Goal: Task Accomplishment & Management: Complete application form

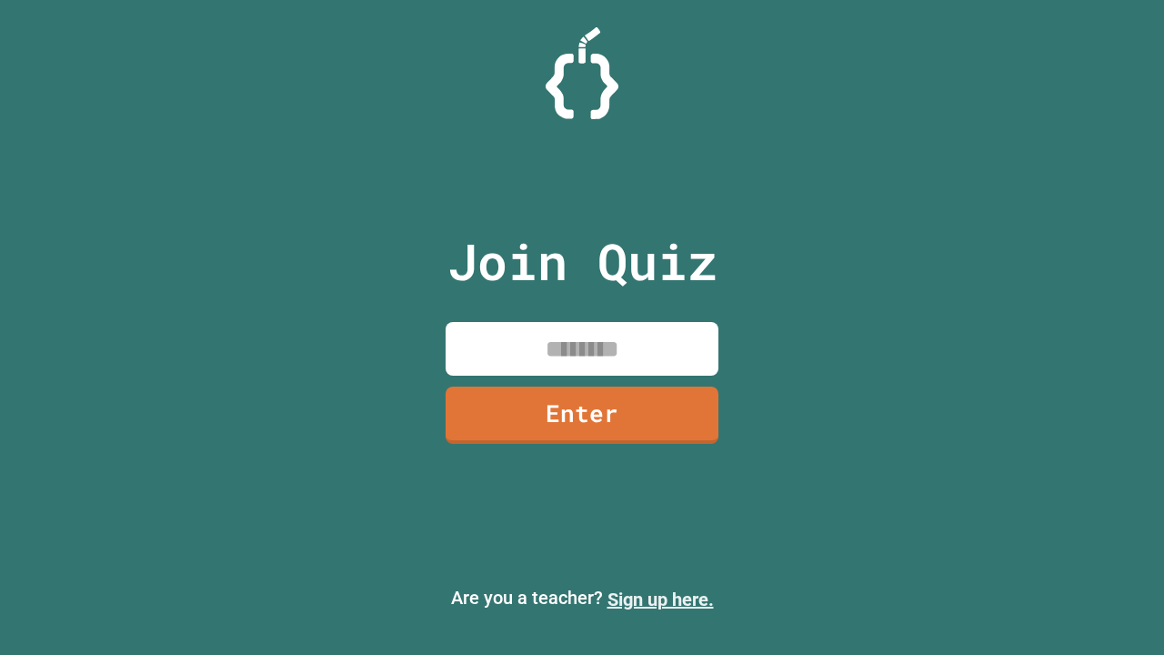
click at [660, 600] on link "Sign up here." at bounding box center [661, 600] width 106 height 22
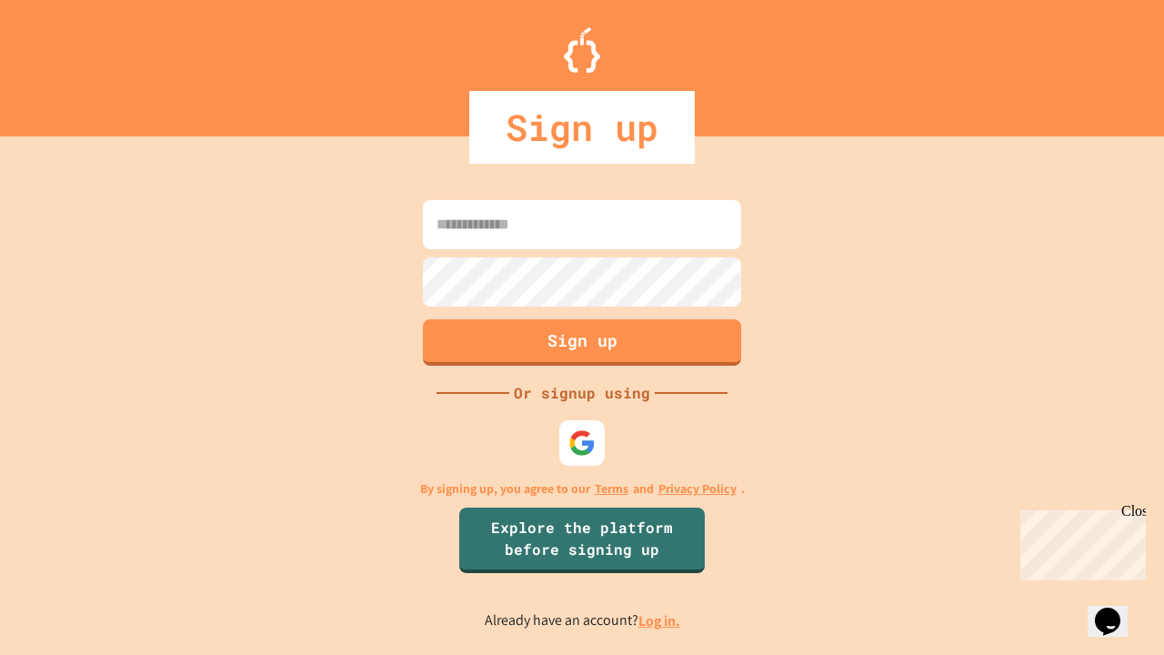
click at [660, 620] on link "Log in." at bounding box center [660, 620] width 42 height 19
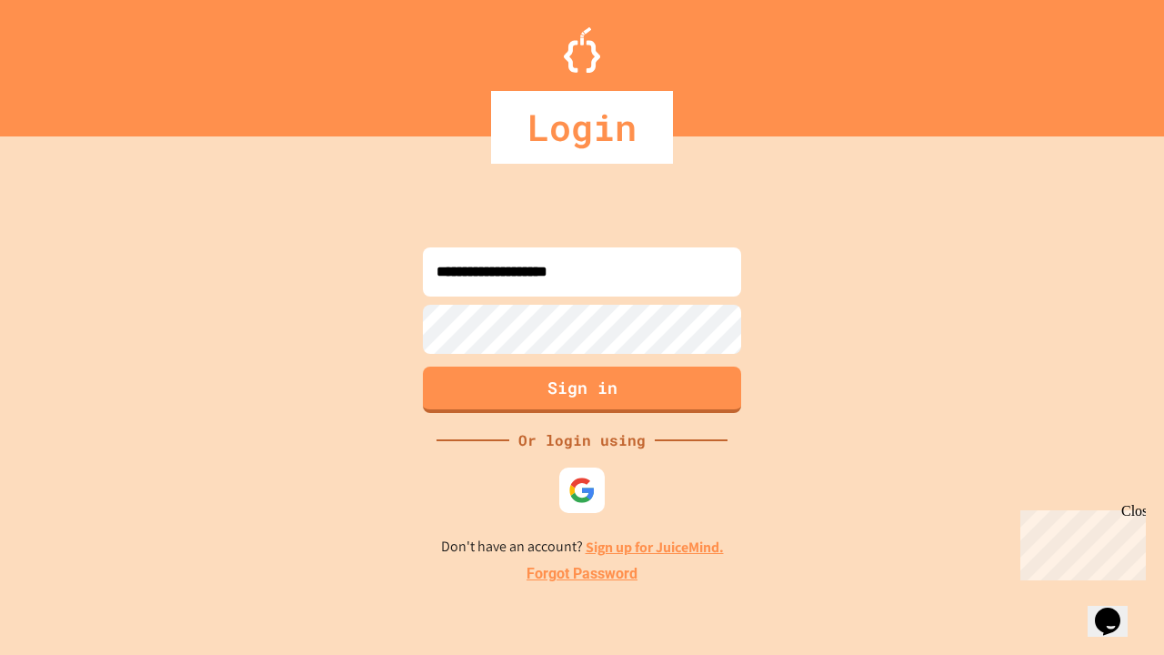
type input "**********"
